Goal: Find specific page/section: Find specific page/section

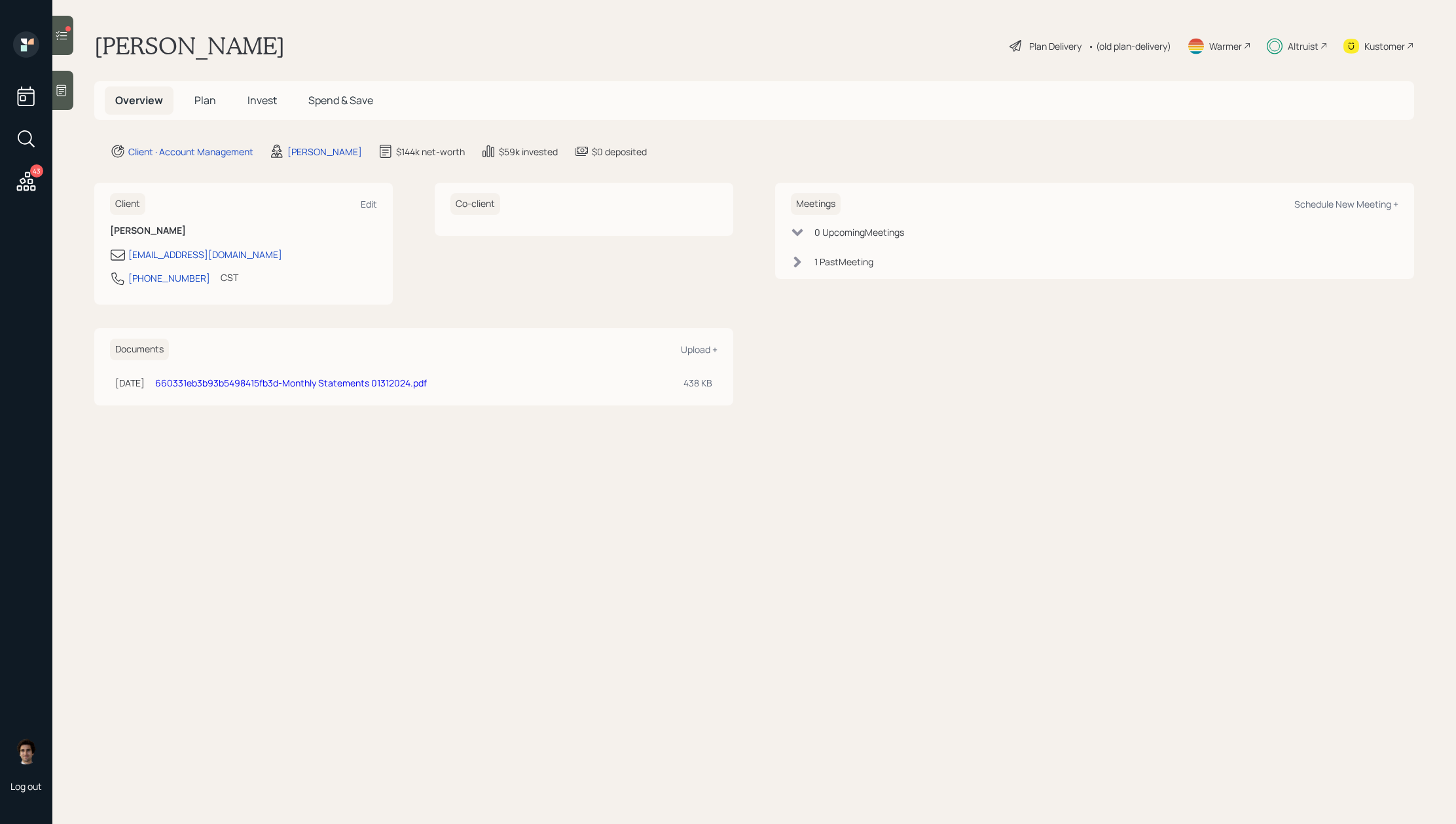
click at [209, 109] on h5 "Plan" at bounding box center [204, 100] width 42 height 28
